Goal: Navigation & Orientation: Find specific page/section

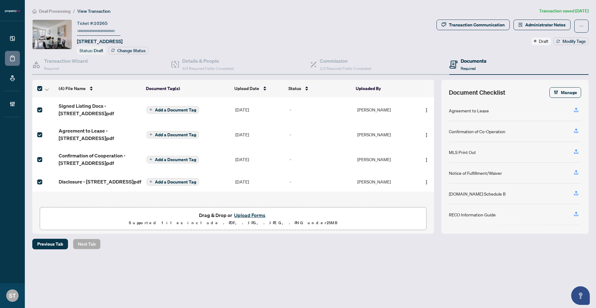
click at [63, 12] on span "Deal Processing" at bounding box center [54, 11] width 31 height 6
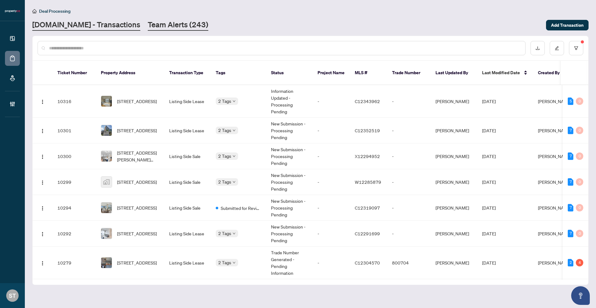
click at [150, 30] on link "Team Alerts (243)" at bounding box center [178, 25] width 61 height 11
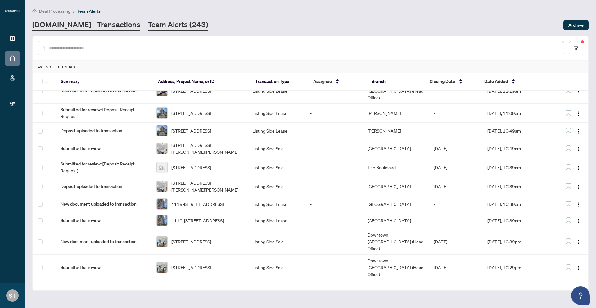
scroll to position [190, 0]
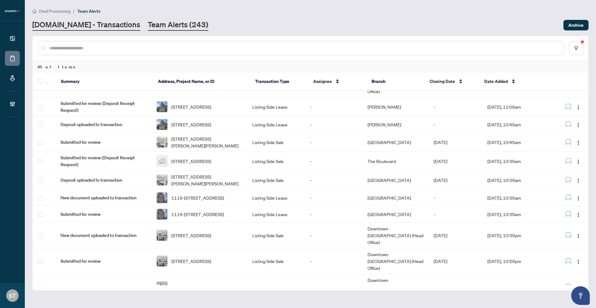
click at [111, 29] on link "[DOMAIN_NAME] - Transactions" at bounding box center [86, 25] width 108 height 11
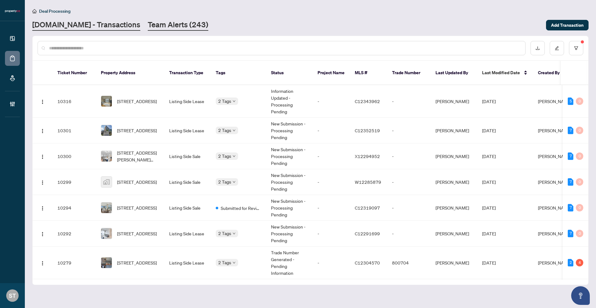
drag, startPoint x: 170, startPoint y: 30, endPoint x: 148, endPoint y: 30, distance: 21.7
click at [170, 30] on main "Deal Processing [DOMAIN_NAME] - Transactions Team Alerts (243) Add Transaction …" at bounding box center [310, 154] width 571 height 308
click at [164, 26] on link "Team Alerts (243)" at bounding box center [178, 25] width 61 height 11
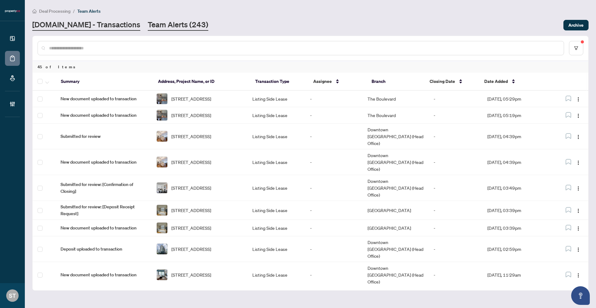
click at [105, 26] on link "[DOMAIN_NAME] - Transactions" at bounding box center [86, 25] width 108 height 11
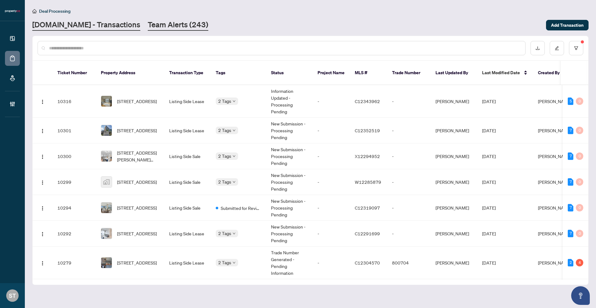
click at [160, 25] on link "Team Alerts (243)" at bounding box center [178, 25] width 61 height 11
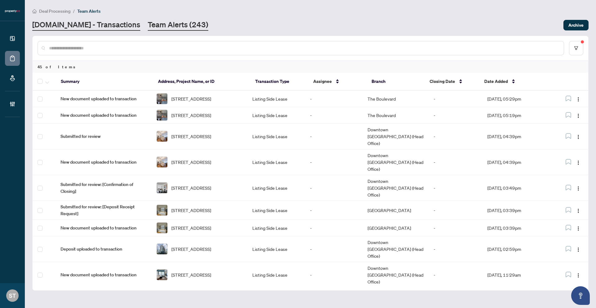
click at [103, 24] on link "[DOMAIN_NAME] - Transactions" at bounding box center [86, 25] width 108 height 11
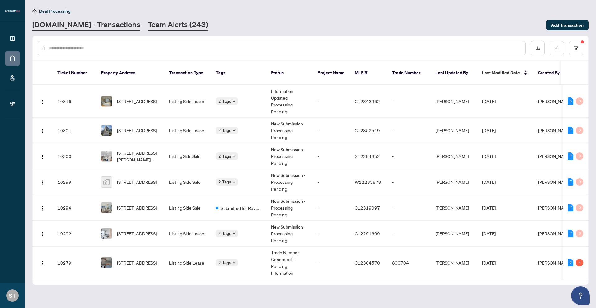
click at [177, 26] on link "Team Alerts (243)" at bounding box center [178, 25] width 61 height 11
